Goal: Task Accomplishment & Management: Use online tool/utility

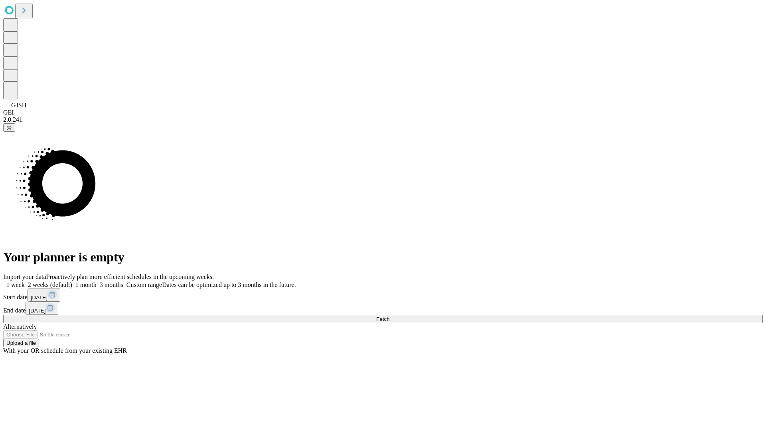
click at [390, 316] on span "Fetch" at bounding box center [382, 319] width 13 height 6
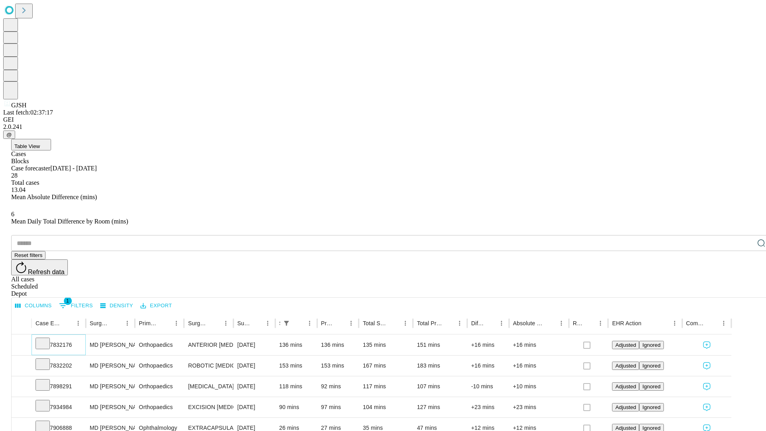
click at [47, 339] on icon at bounding box center [43, 343] width 8 height 8
